Goal: Task Accomplishment & Management: Manage account settings

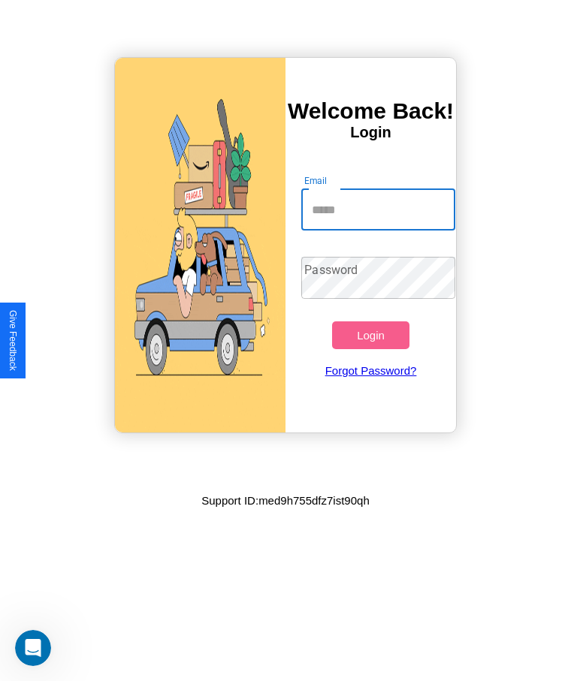
click at [378, 210] on input "Email" at bounding box center [377, 210] width 153 height 42
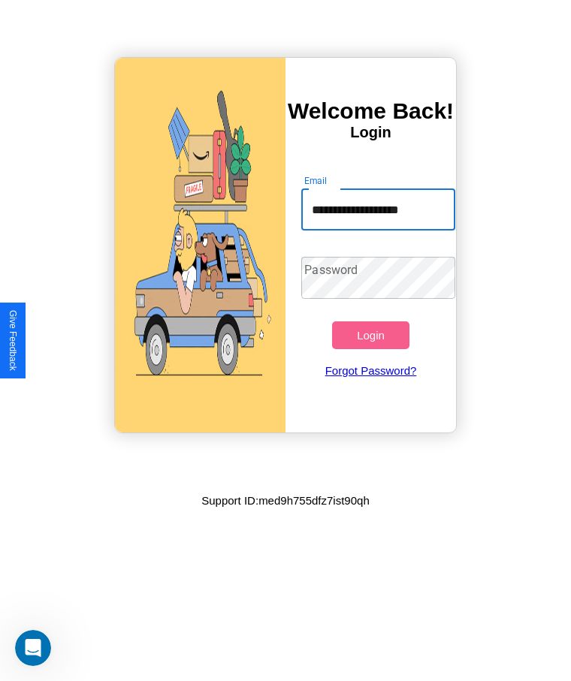
type input "**********"
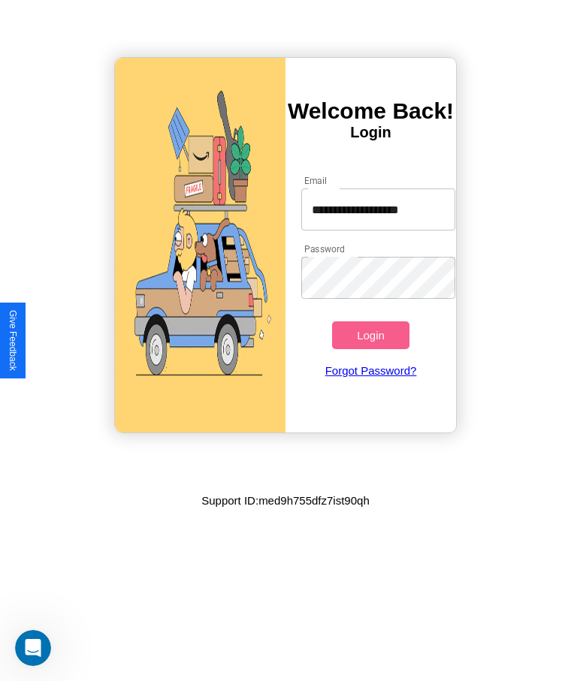
click at [370, 335] on button "Login" at bounding box center [370, 335] width 77 height 28
